Goal: Information Seeking & Learning: Learn about a topic

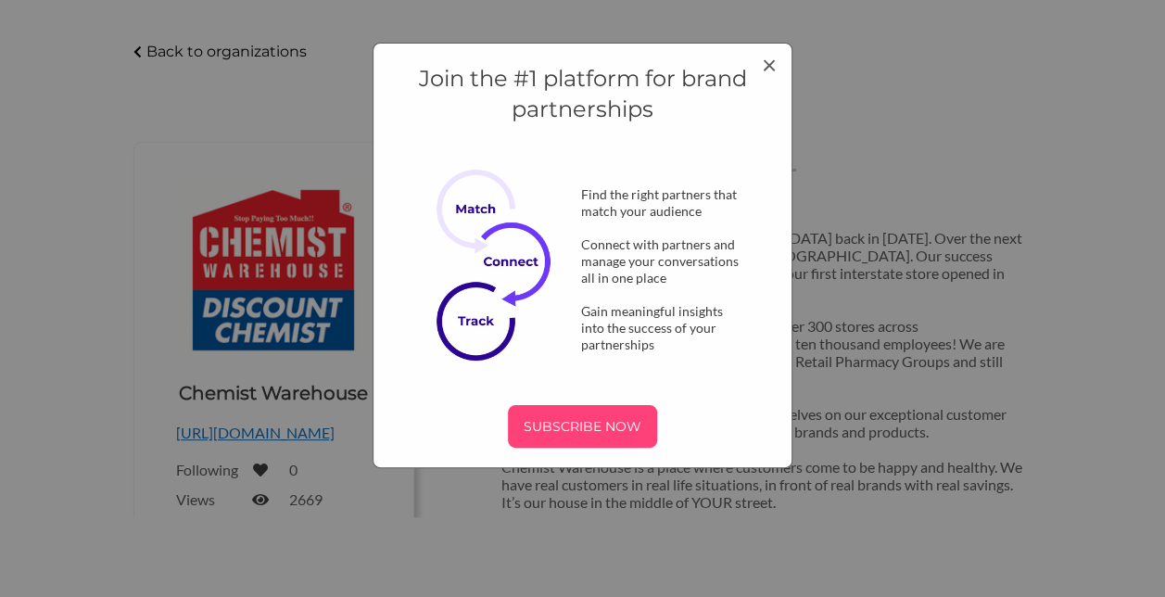
click at [576, 418] on p "SUBSCRIBE NOW" at bounding box center [582, 426] width 134 height 28
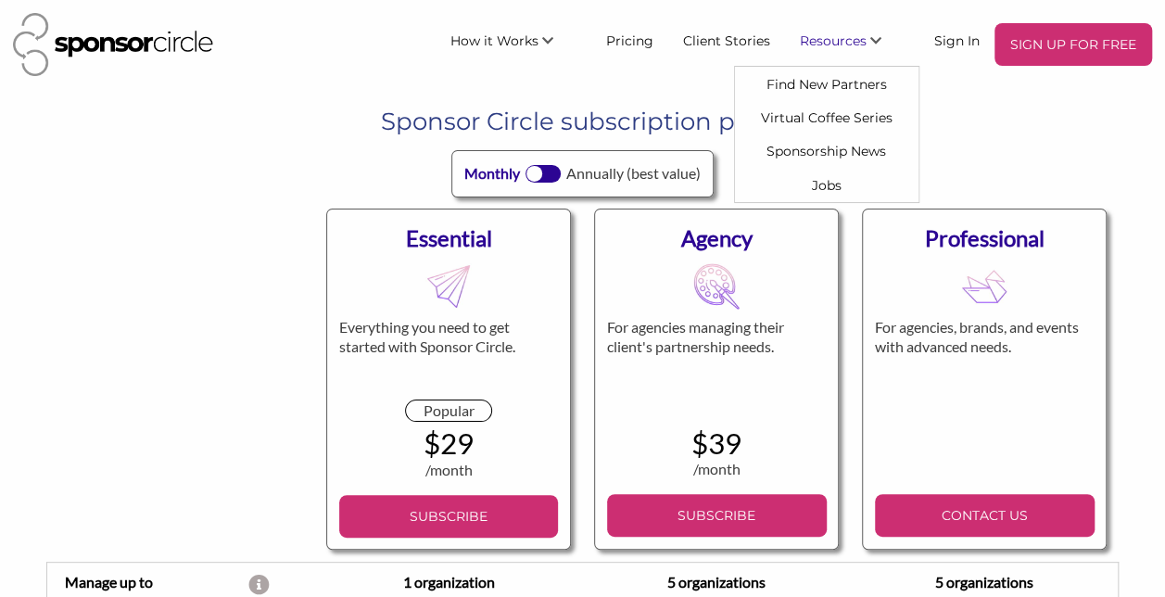
click at [832, 33] on span "Resources" at bounding box center [833, 40] width 67 height 17
click at [851, 106] on link "Virtual Coffee Series" at bounding box center [826, 117] width 183 height 33
click at [824, 78] on link "Find New Partners" at bounding box center [826, 83] width 183 height 33
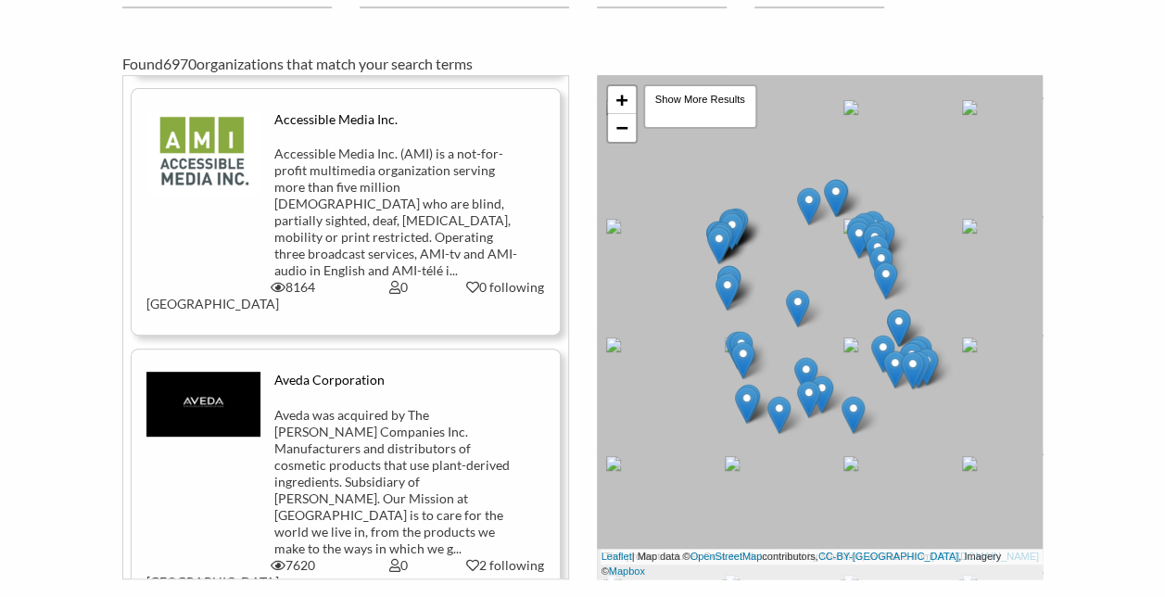
scroll to position [2123, 0]
click at [349, 406] on div "Aveda was acquired by The Estée Lauder Companies Inc. Manufacturers and distrib…" at bounding box center [398, 481] width 248 height 150
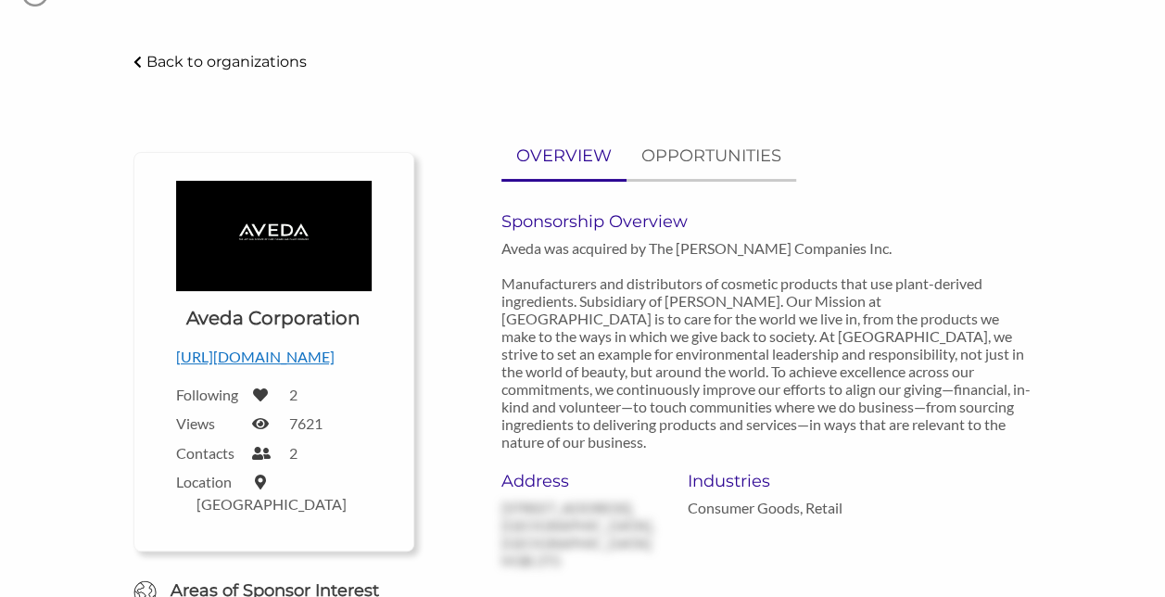
scroll to position [69, 0]
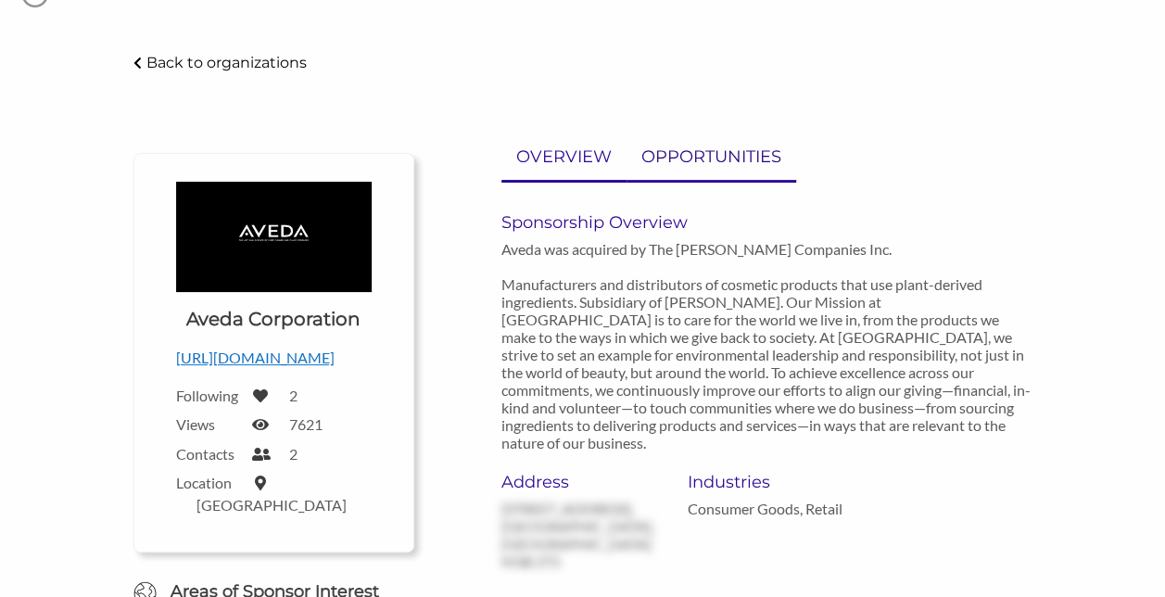
click at [714, 149] on p "OPPORTUNITIES" at bounding box center [711, 157] width 140 height 27
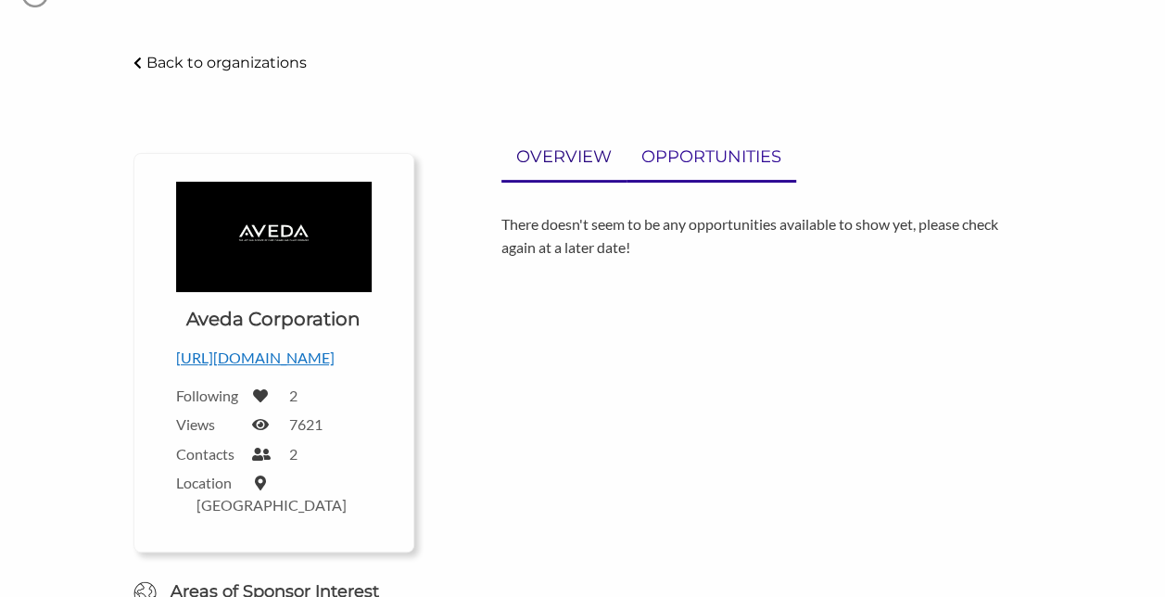
click at [590, 167] on p "OVERVIEW" at bounding box center [563, 157] width 95 height 27
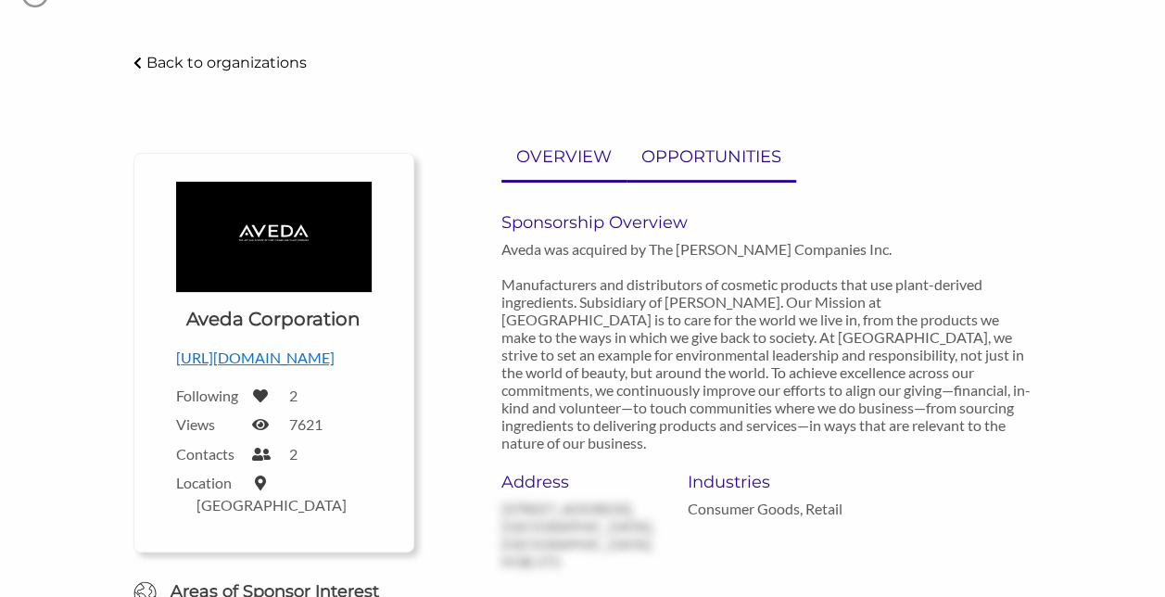
click at [764, 171] on link "OPPORTUNITIES" at bounding box center [711, 156] width 170 height 45
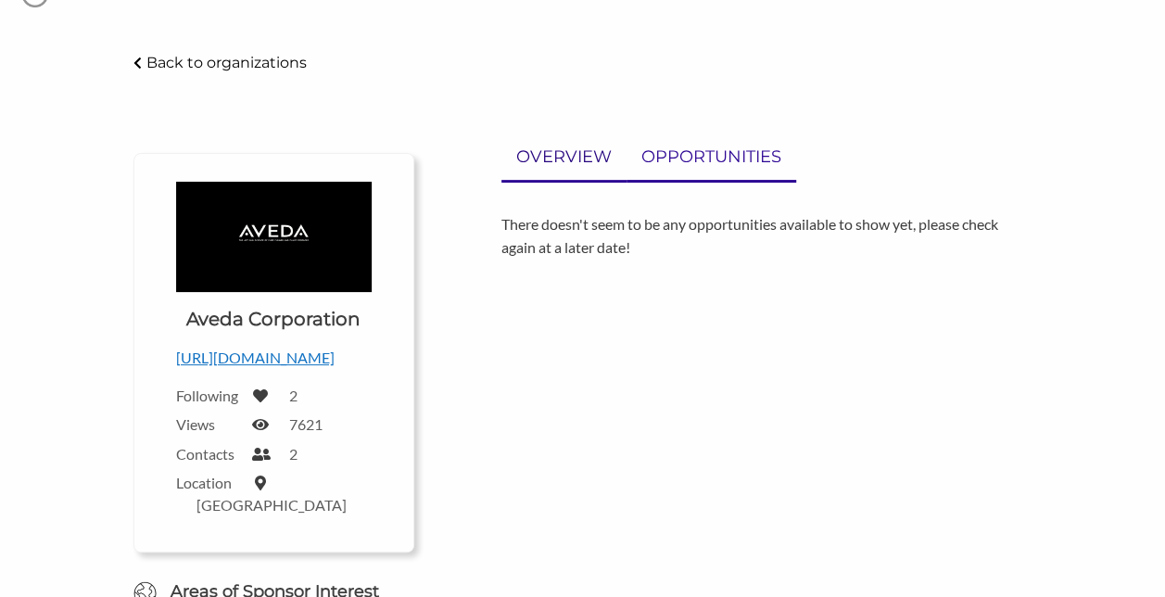
click at [513, 162] on link "OVERVIEW" at bounding box center [563, 156] width 125 height 45
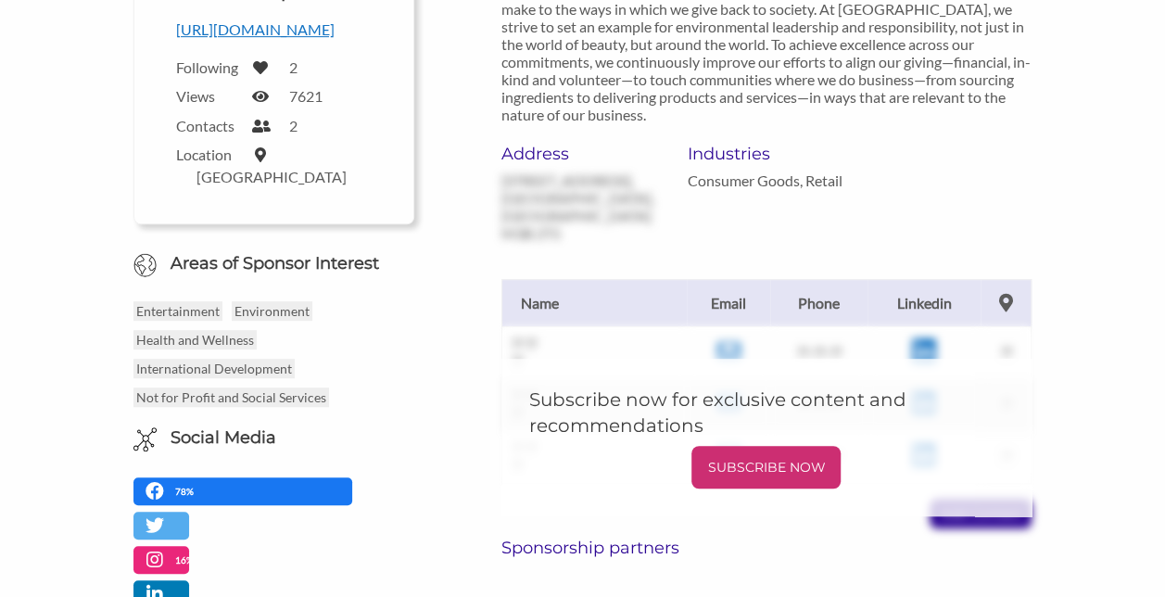
scroll to position [415, 0]
